Goal: Browse casually

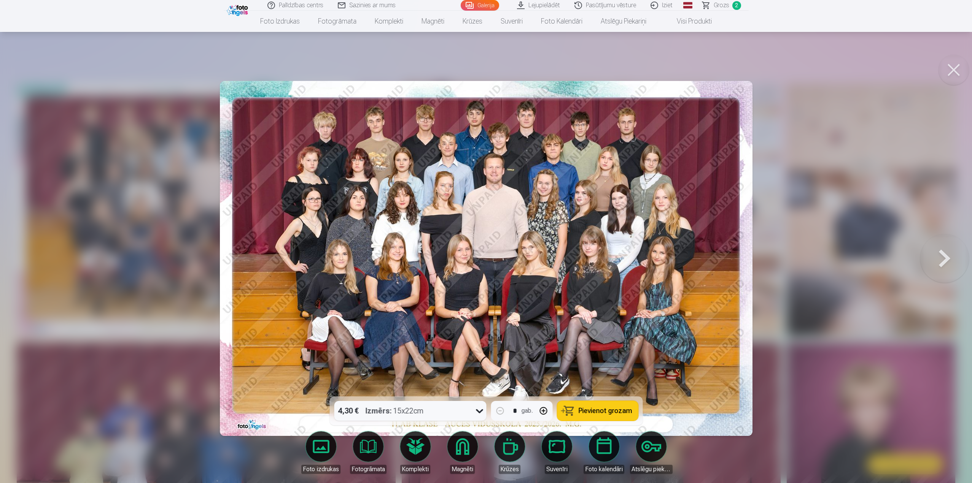
scroll to position [38, 0]
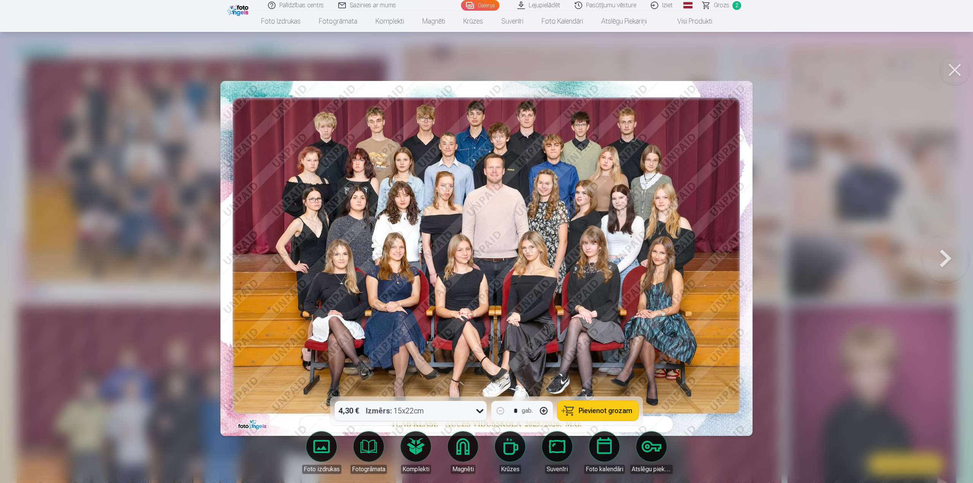
click at [178, 234] on div at bounding box center [486, 241] width 973 height 483
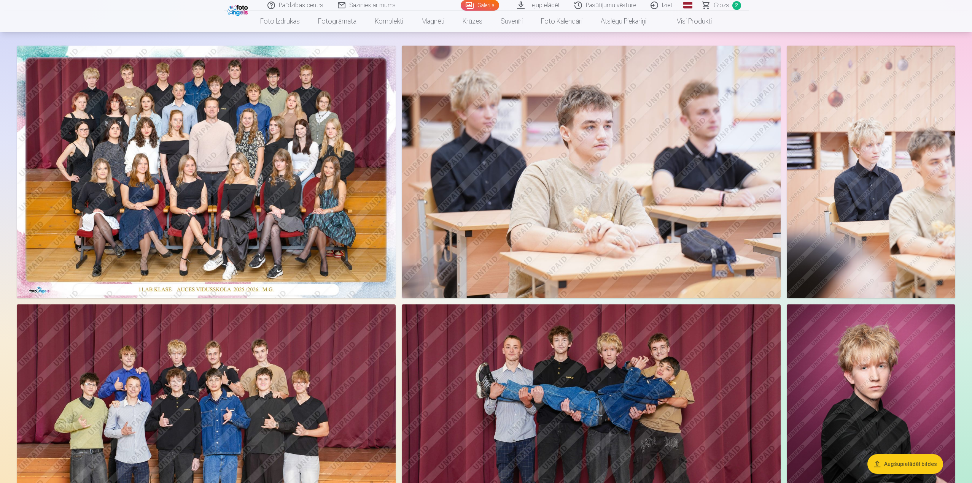
click at [868, 183] on img at bounding box center [870, 172] width 168 height 253
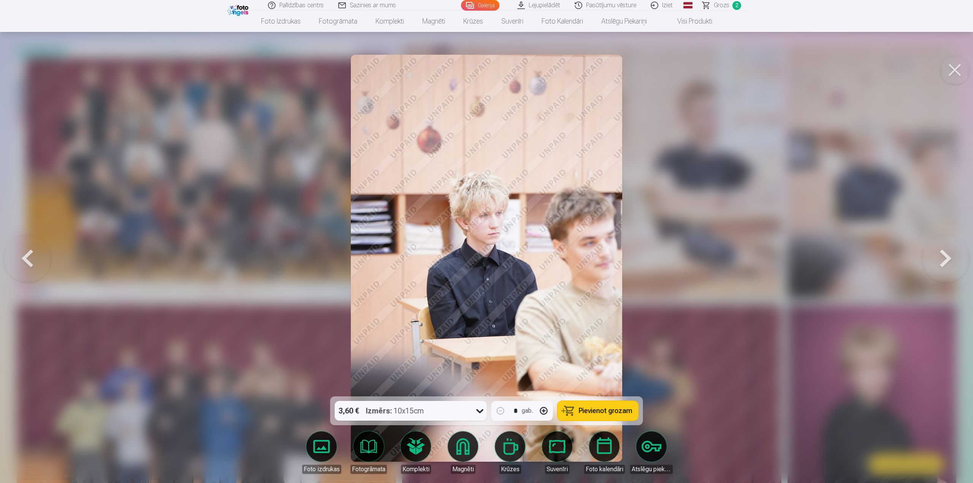
click at [660, 252] on div at bounding box center [486, 241] width 973 height 483
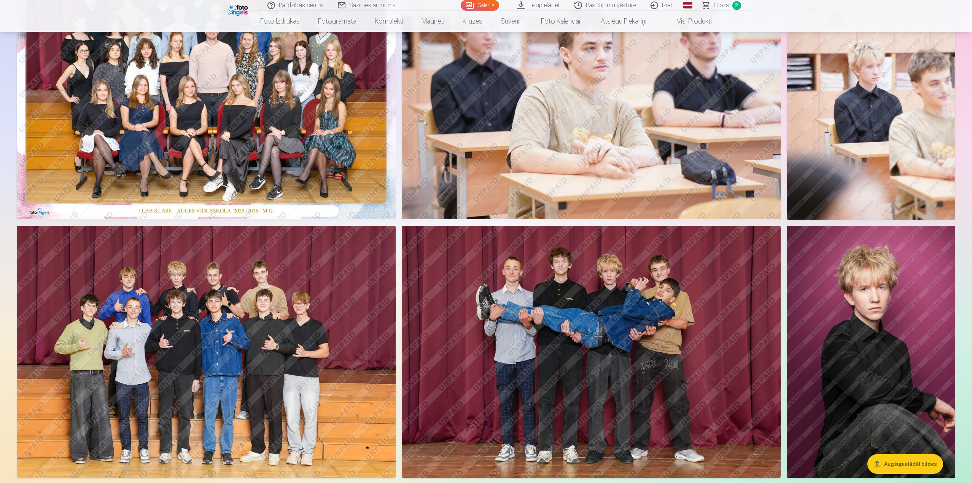
scroll to position [152, 0]
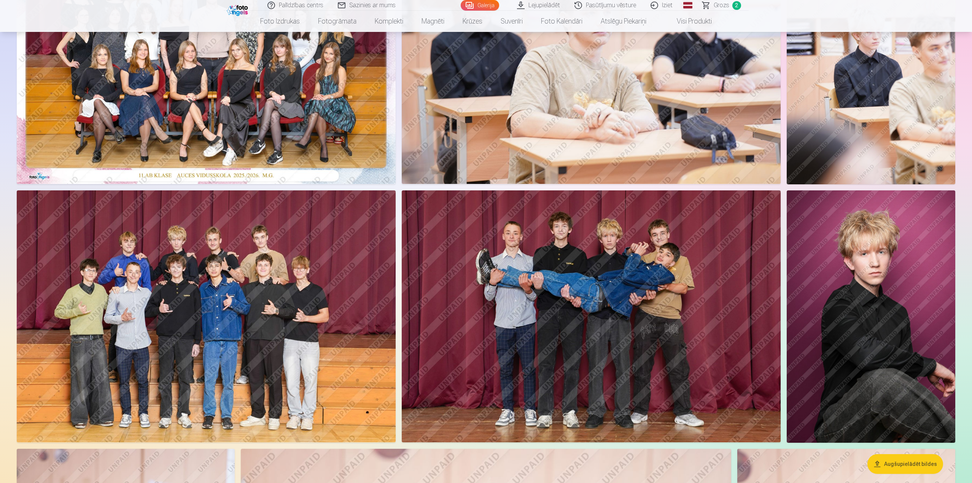
click at [611, 250] on img at bounding box center [591, 317] width 379 height 252
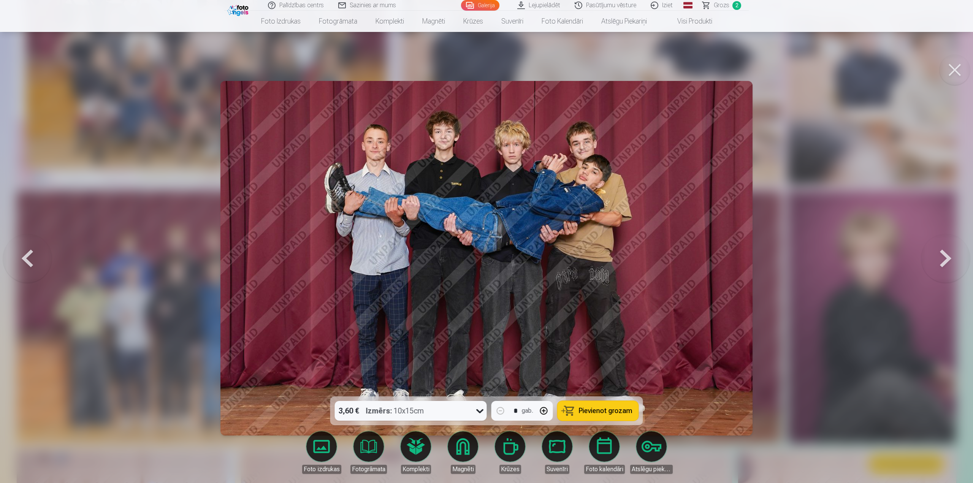
click at [786, 255] on div at bounding box center [486, 241] width 973 height 483
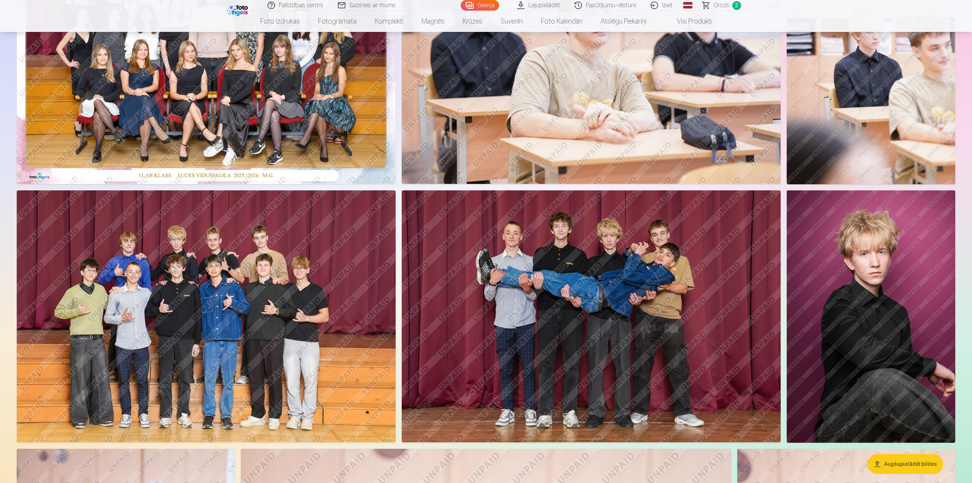
click at [839, 267] on img at bounding box center [870, 317] width 168 height 252
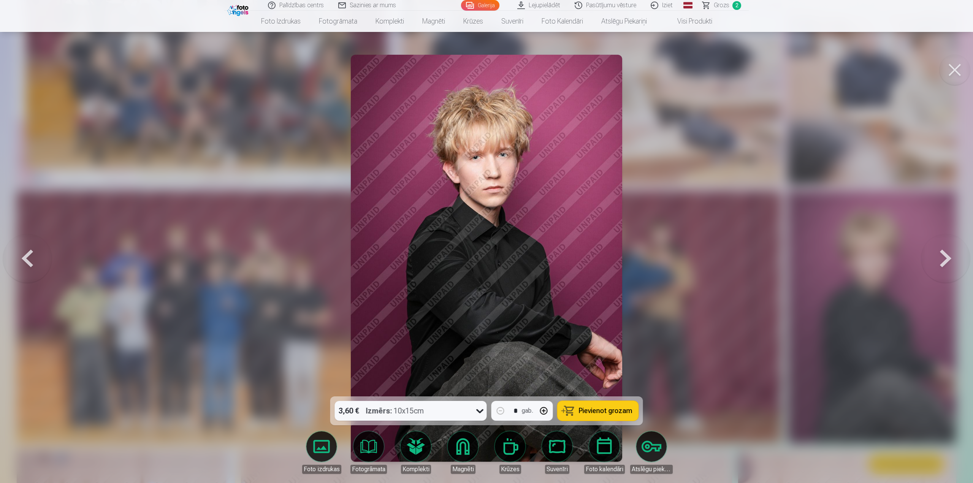
click at [732, 286] on div at bounding box center [486, 241] width 973 height 483
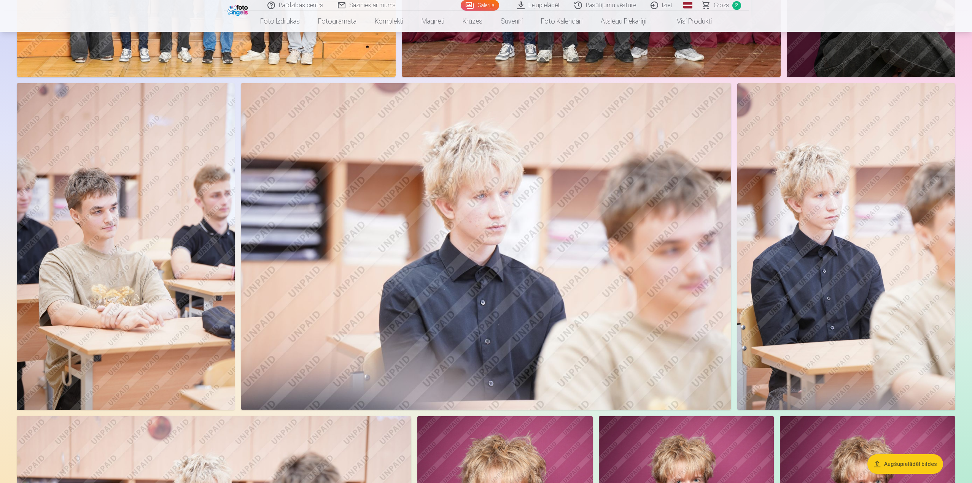
scroll to position [532, 0]
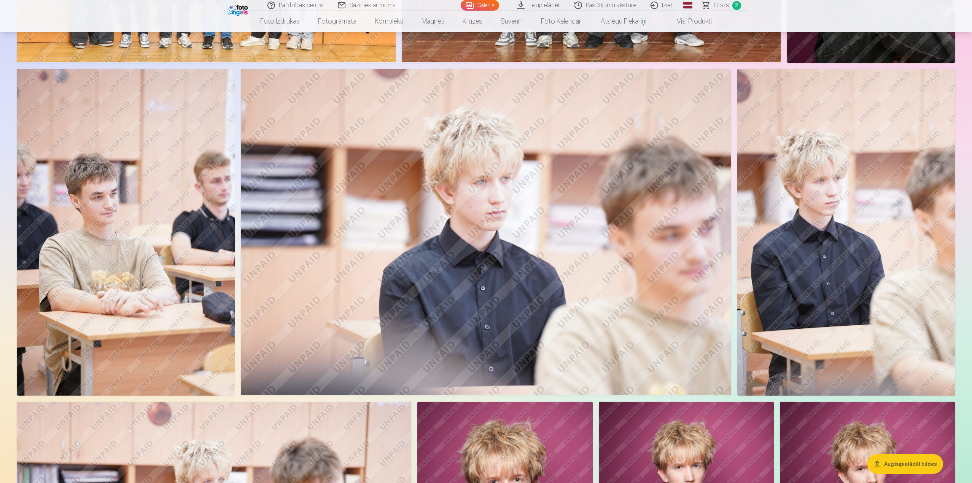
click at [504, 265] on img at bounding box center [486, 232] width 490 height 327
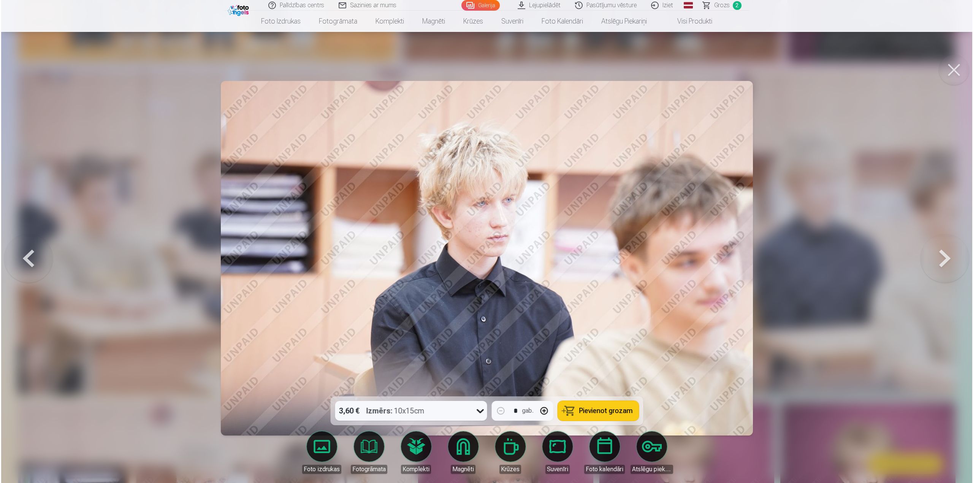
scroll to position [533, 0]
click at [781, 299] on div at bounding box center [486, 241] width 973 height 483
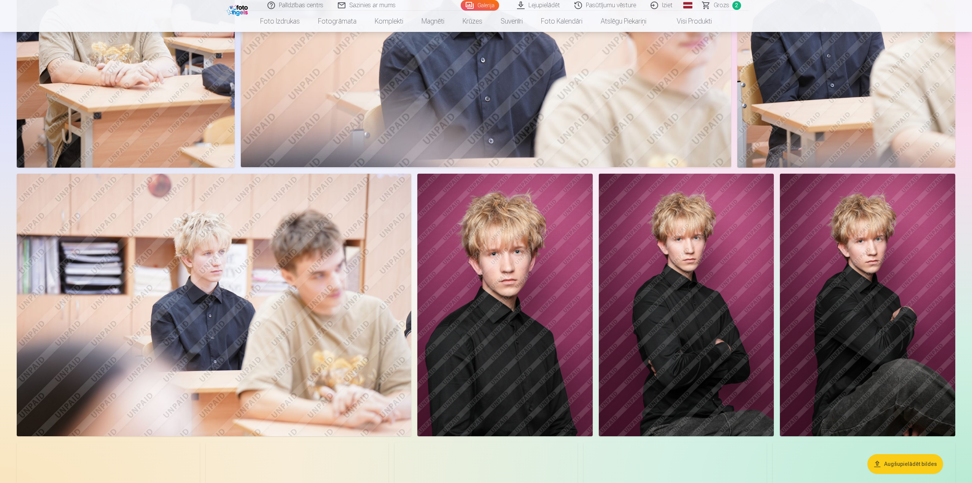
scroll to position [799, 0]
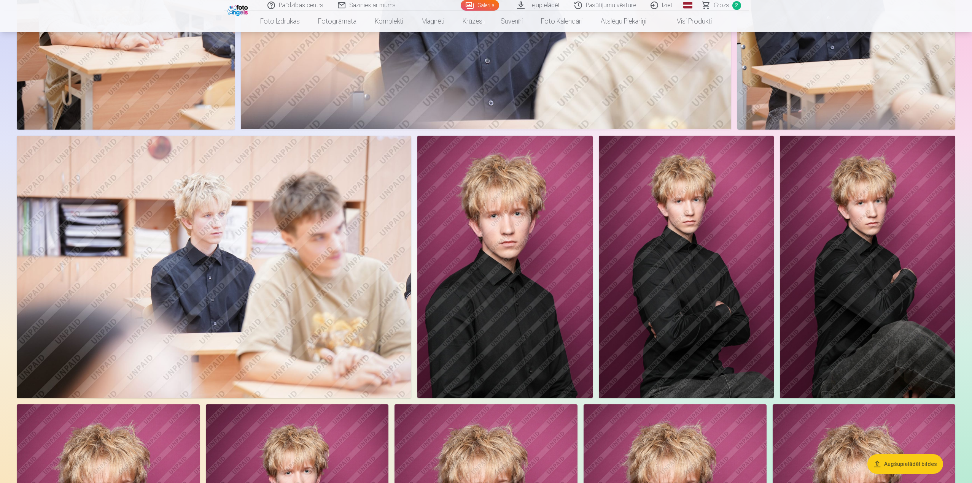
click at [662, 291] on img at bounding box center [686, 267] width 175 height 263
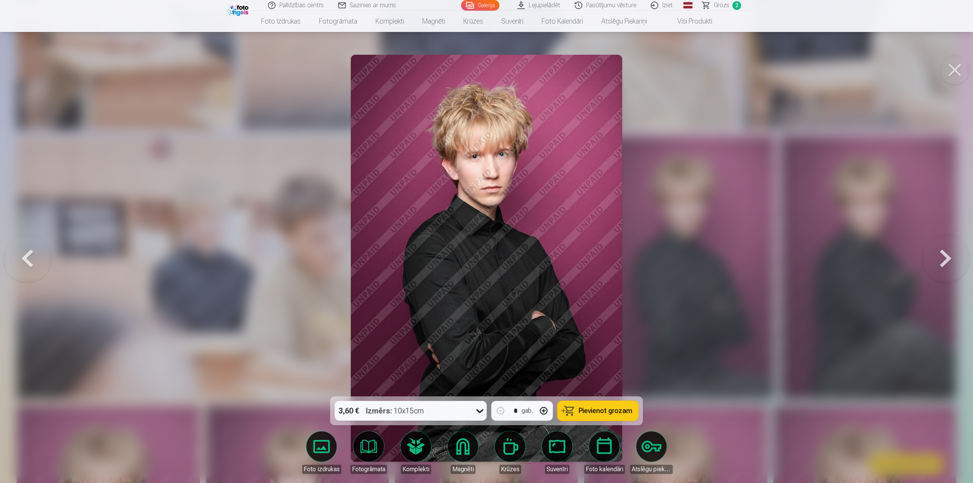
click at [679, 294] on div at bounding box center [486, 241] width 973 height 483
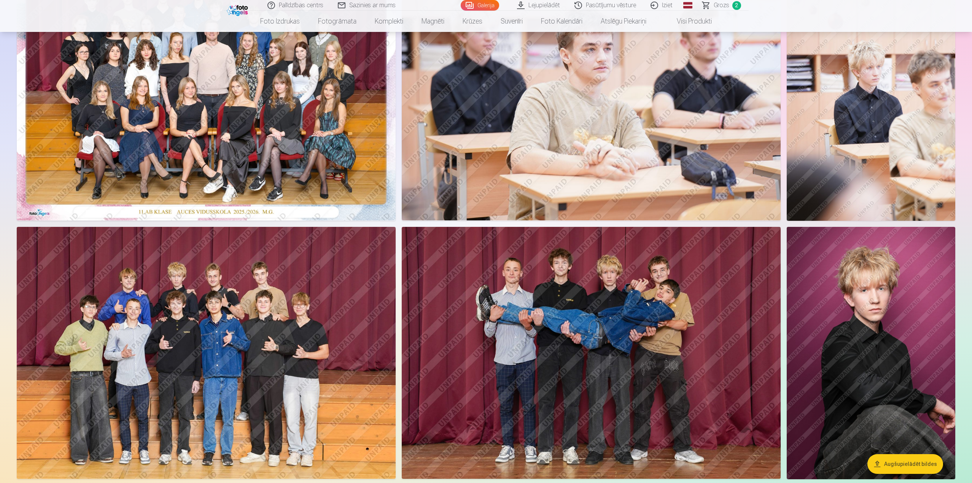
scroll to position [114, 0]
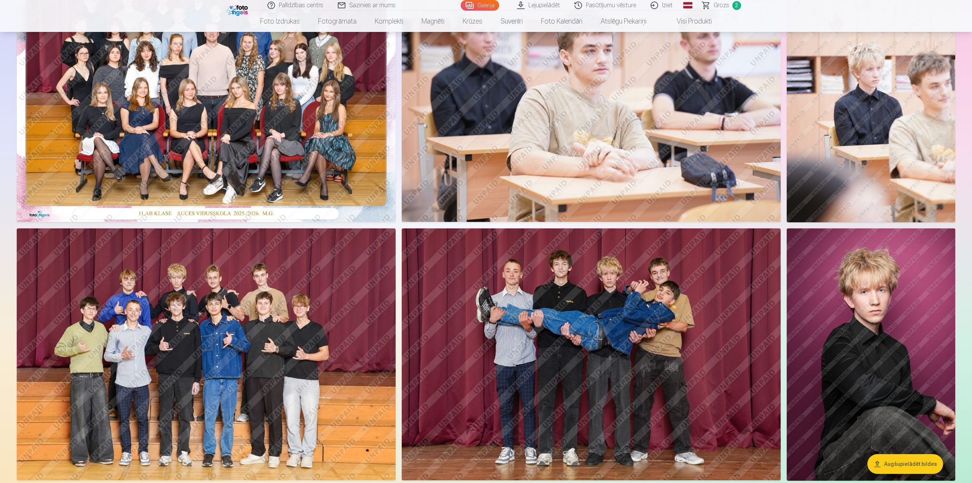
click at [638, 292] on img at bounding box center [591, 355] width 379 height 252
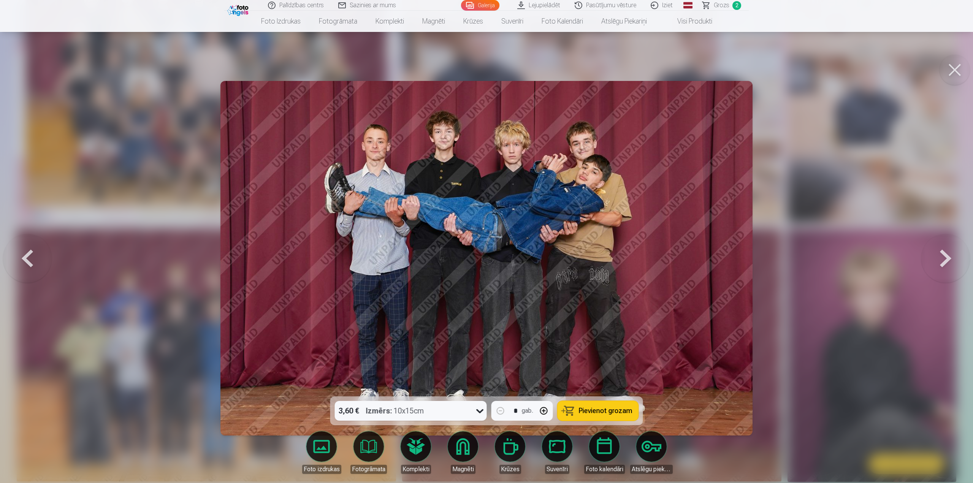
click at [808, 293] on div at bounding box center [486, 241] width 973 height 483
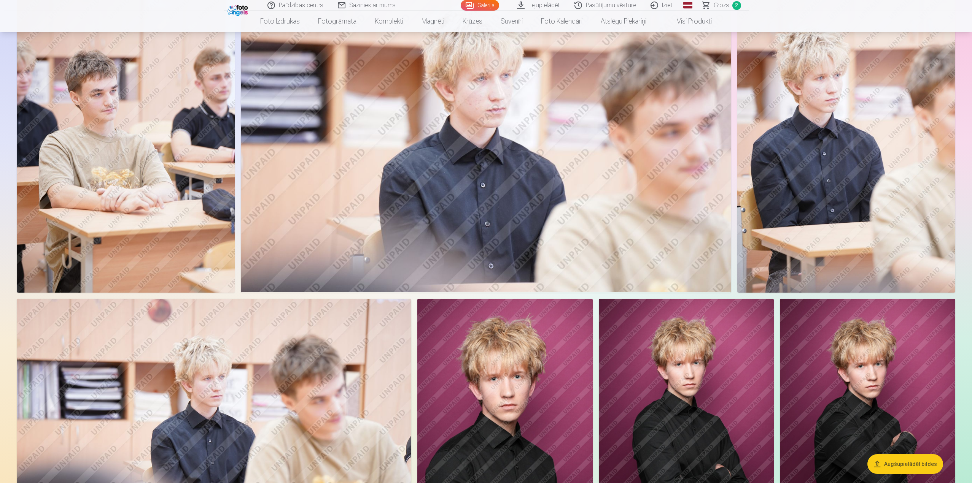
scroll to position [837, 0]
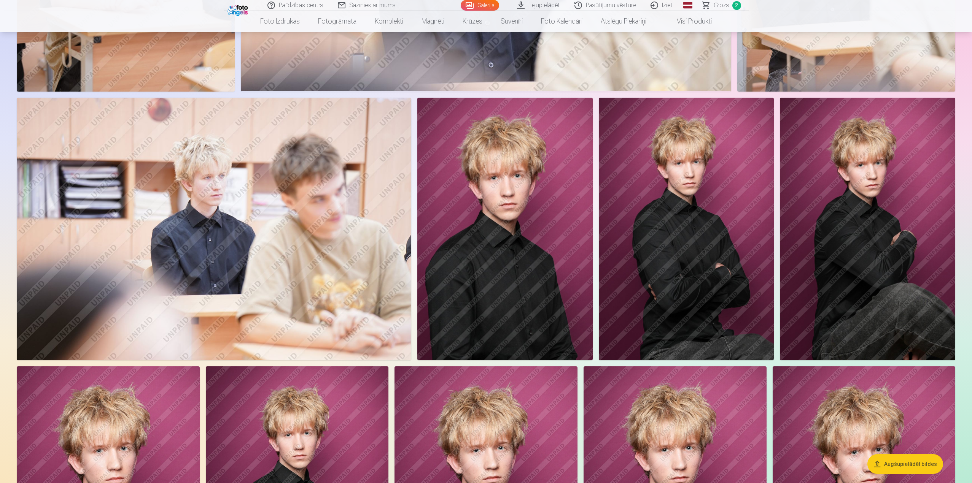
click at [667, 197] on img at bounding box center [686, 229] width 175 height 263
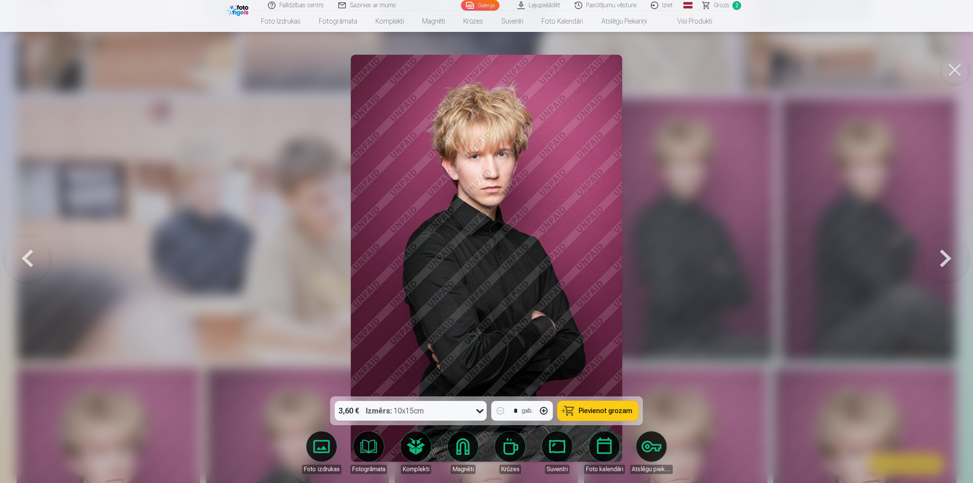
drag, startPoint x: 763, startPoint y: 293, endPoint x: 755, endPoint y: 296, distance: 8.5
click at [762, 294] on div at bounding box center [486, 241] width 973 height 483
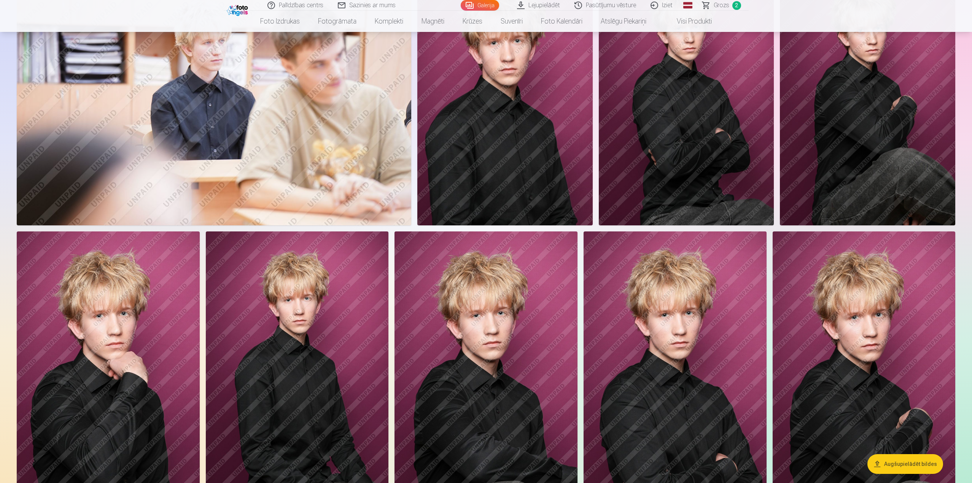
scroll to position [989, 0]
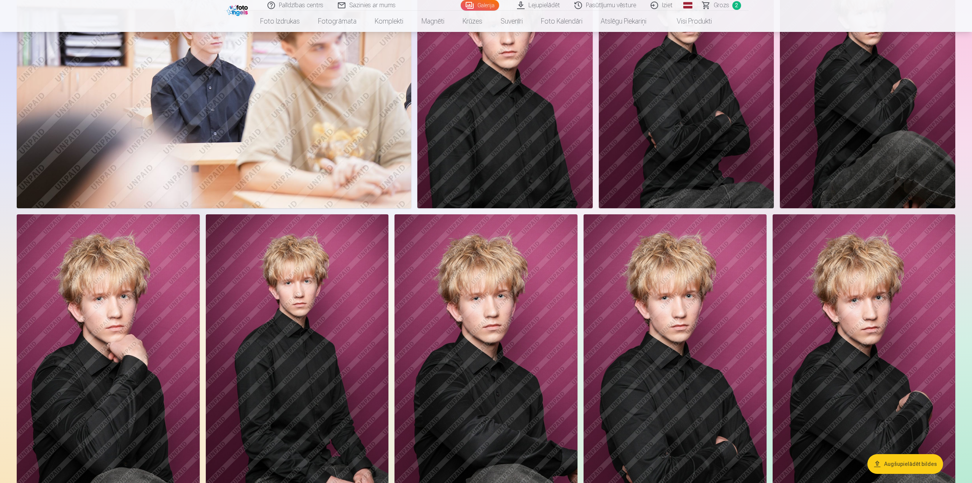
click at [540, 307] on img at bounding box center [485, 351] width 183 height 274
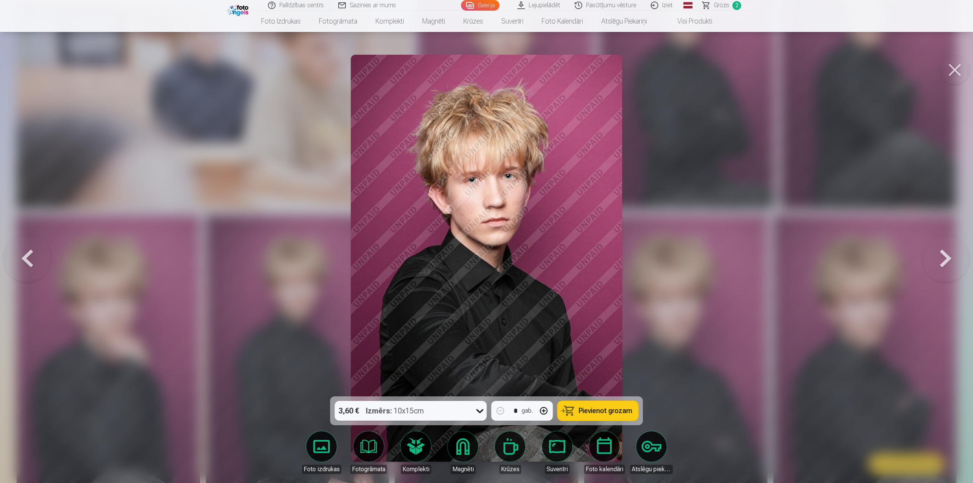
click at [652, 303] on div at bounding box center [486, 241] width 973 height 483
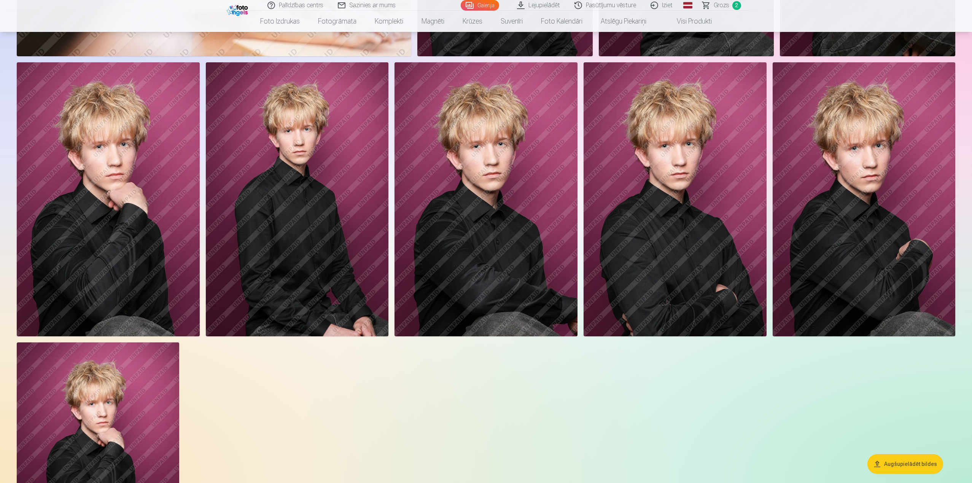
click at [843, 249] on img at bounding box center [863, 199] width 183 height 274
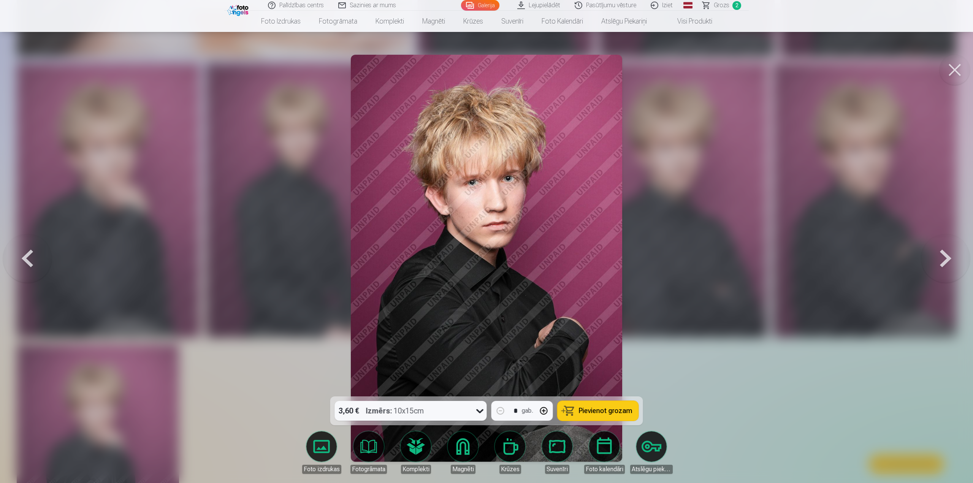
click at [699, 363] on div at bounding box center [486, 241] width 973 height 483
